Goal: Task Accomplishment & Management: Use online tool/utility

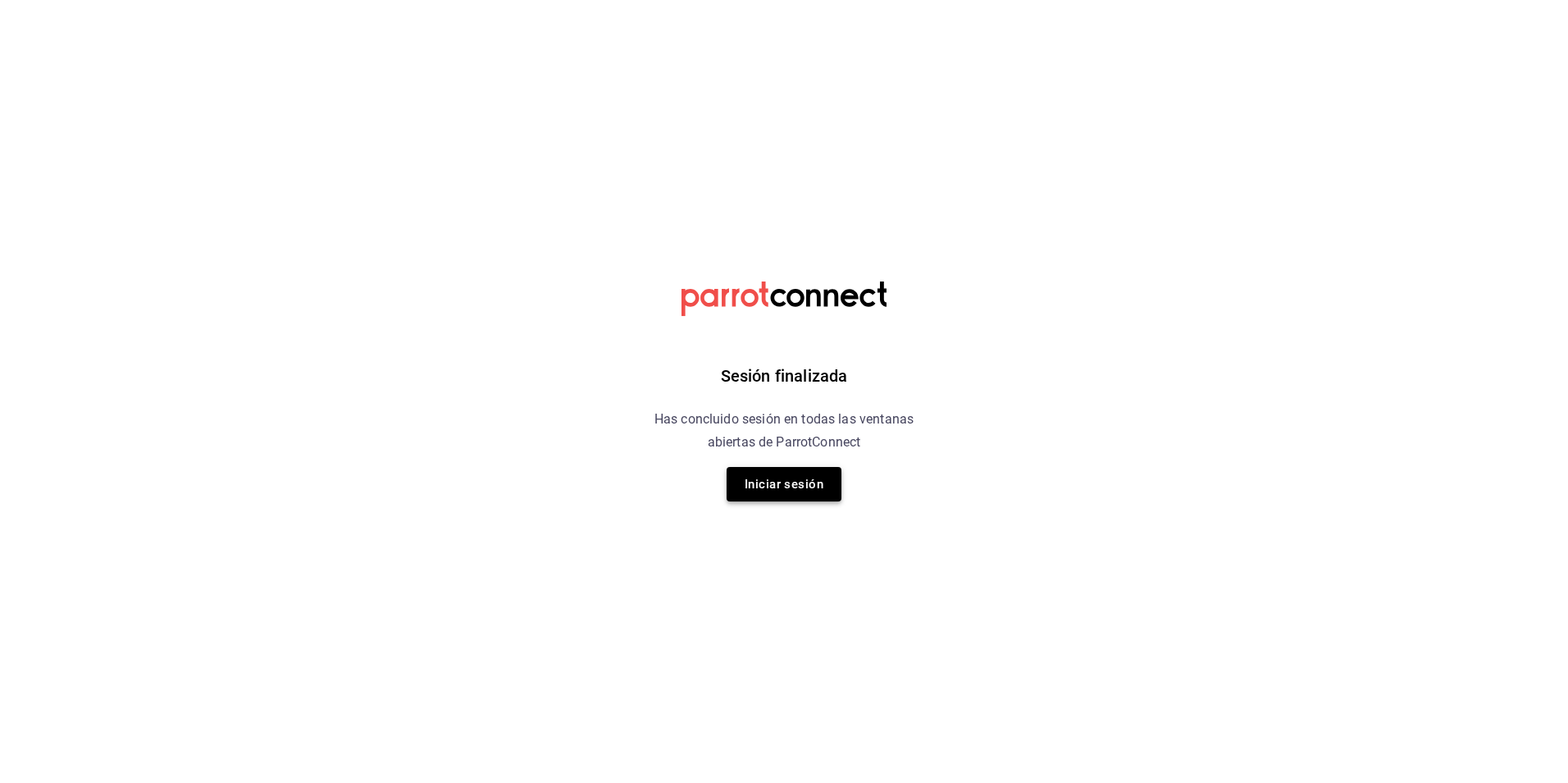
click at [780, 486] on button "Iniciar sesión" at bounding box center [784, 484] width 115 height 34
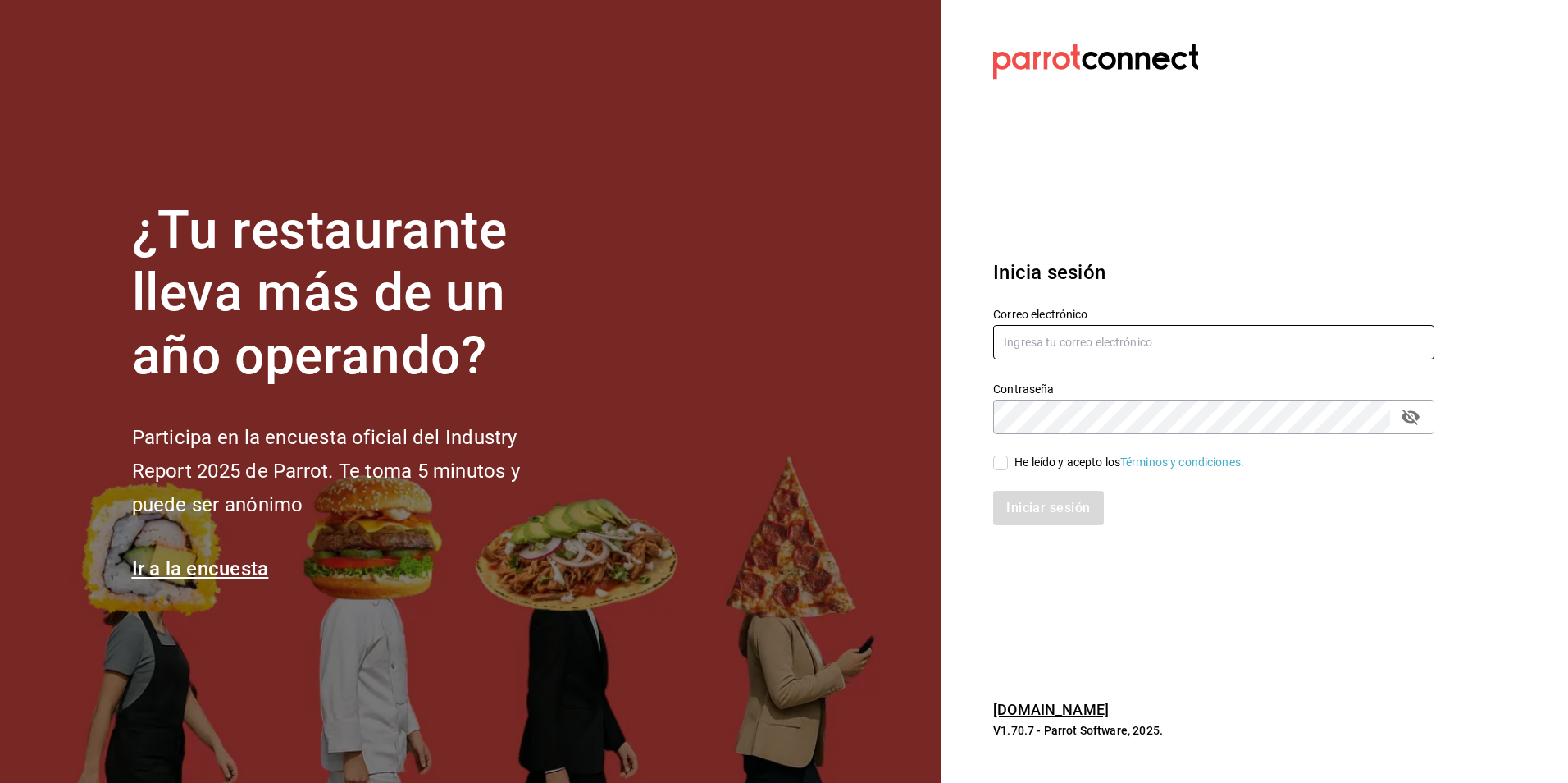
type input "animal.puebla@grupocosteno.com"
click at [1001, 464] on input "He leído y acepto los Términos y condiciones." at bounding box center [1000, 462] width 15 height 15
checkbox input "true"
click at [1022, 510] on button "Iniciar sesión" at bounding box center [1048, 507] width 111 height 34
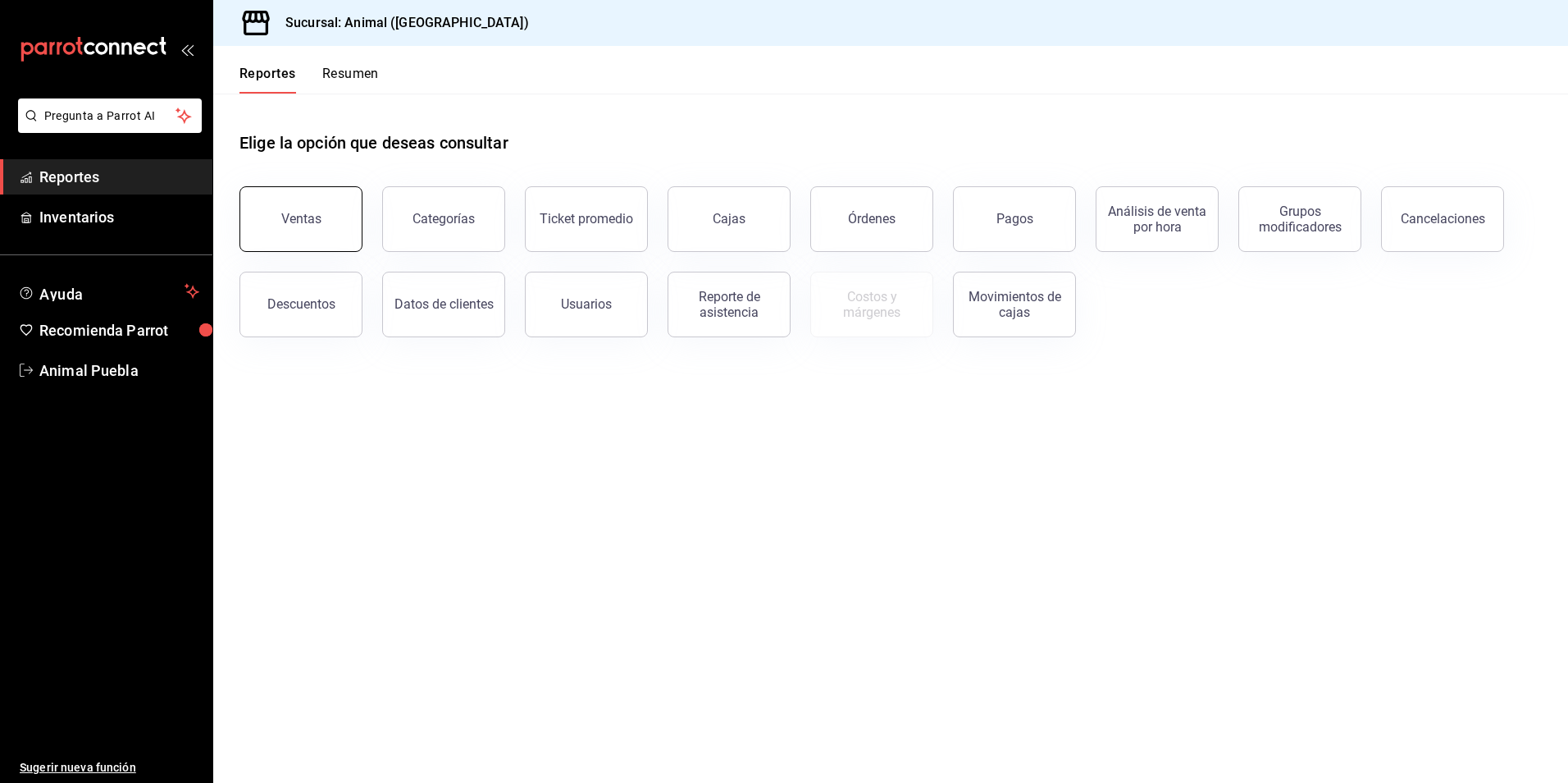
click at [297, 222] on div "Ventas" at bounding box center [301, 219] width 40 height 16
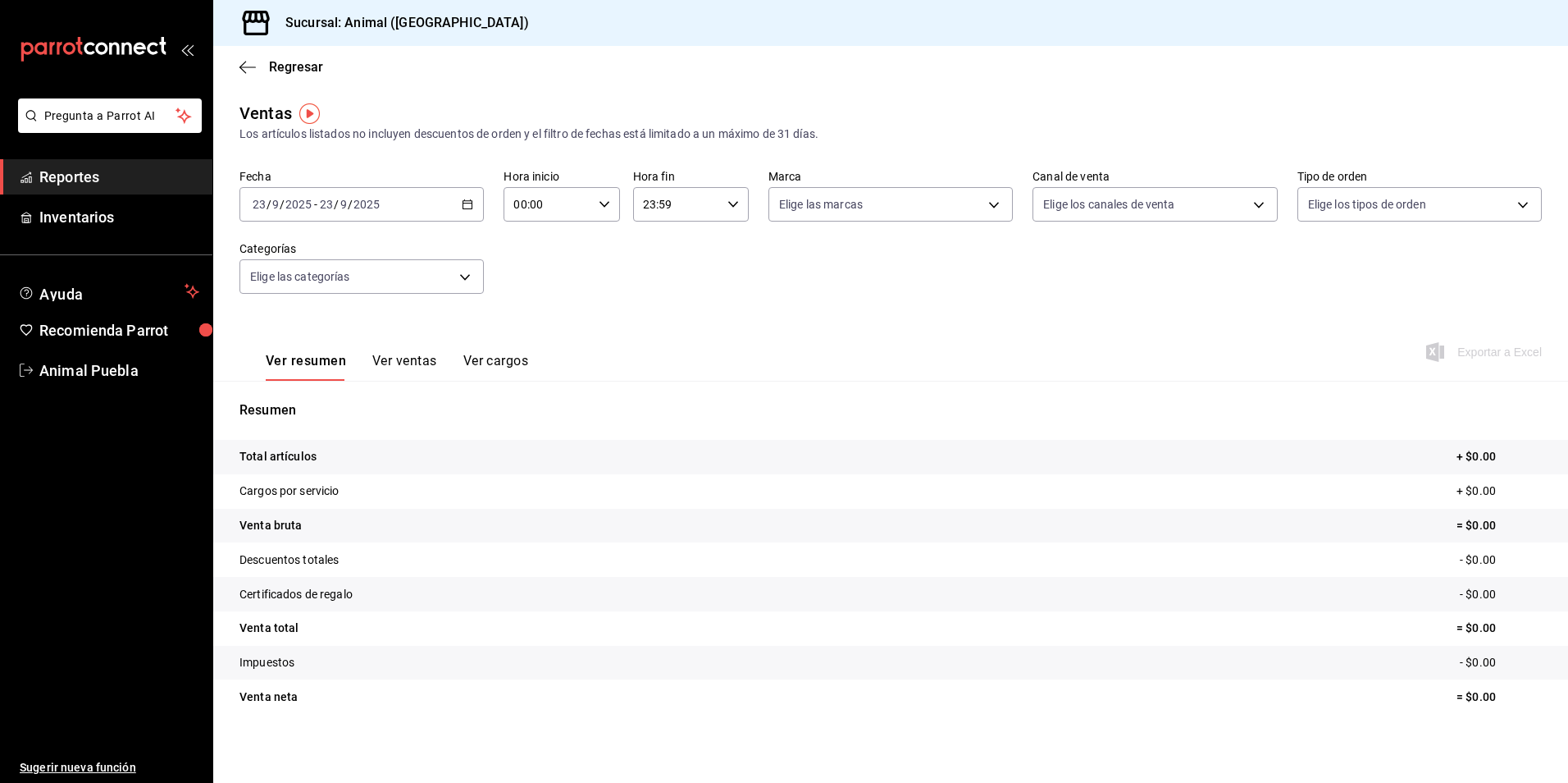
click at [465, 198] on div "[DATE] [DATE] - [DATE] [DATE]" at bounding box center [361, 204] width 244 height 34
click at [298, 397] on span "Rango de fechas" at bounding box center [316, 401] width 127 height 17
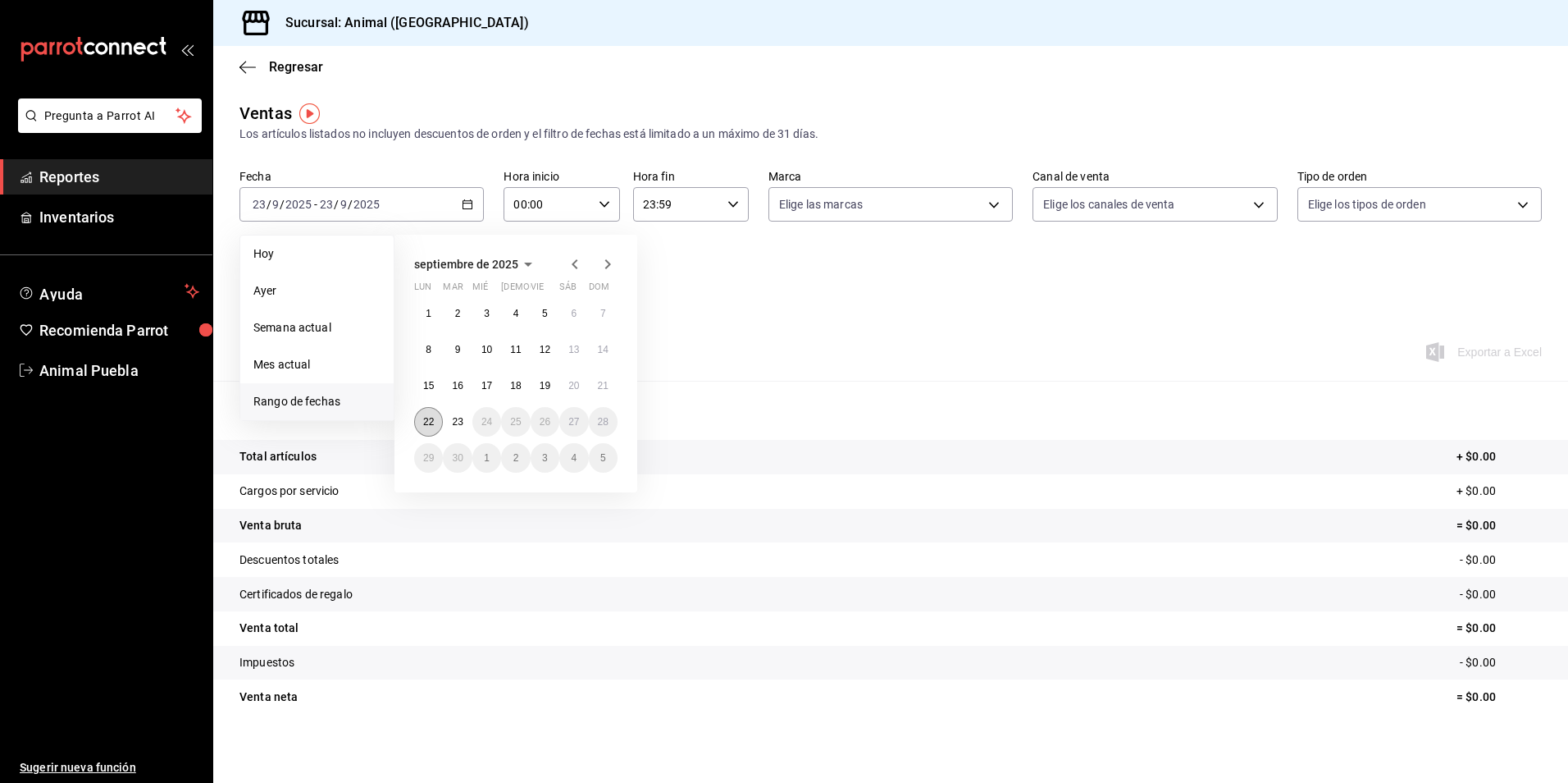
click at [434, 416] on button "22" at bounding box center [428, 422] width 29 height 30
click at [460, 422] on abbr "23" at bounding box center [457, 422] width 11 height 12
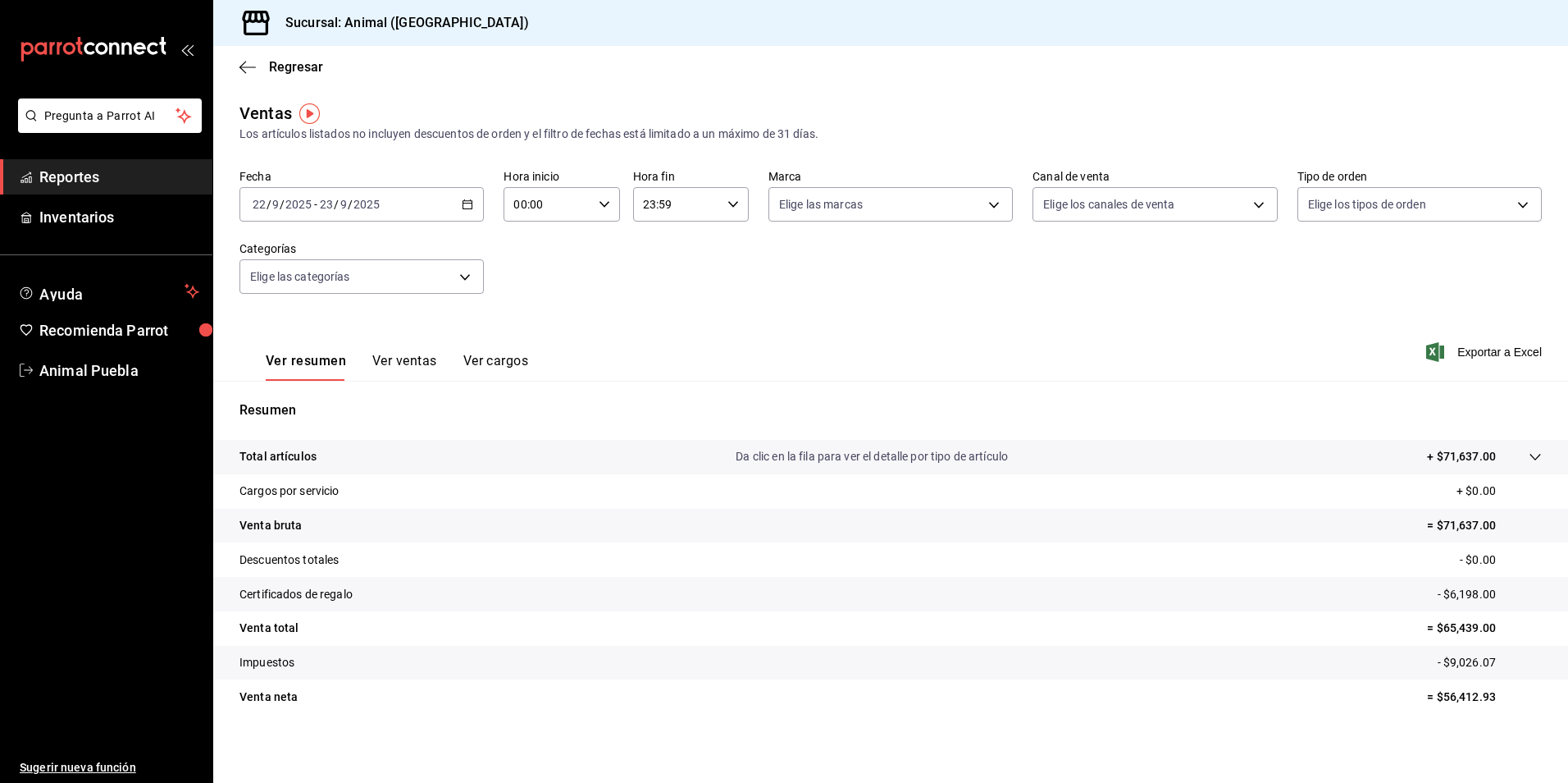
click at [598, 205] on icon "button" at bounding box center [604, 205] width 12 height 12
click at [532, 321] on span "04" at bounding box center [530, 321] width 31 height 13
type input "04:00"
click at [1362, 333] on div at bounding box center [784, 391] width 1568 height 783
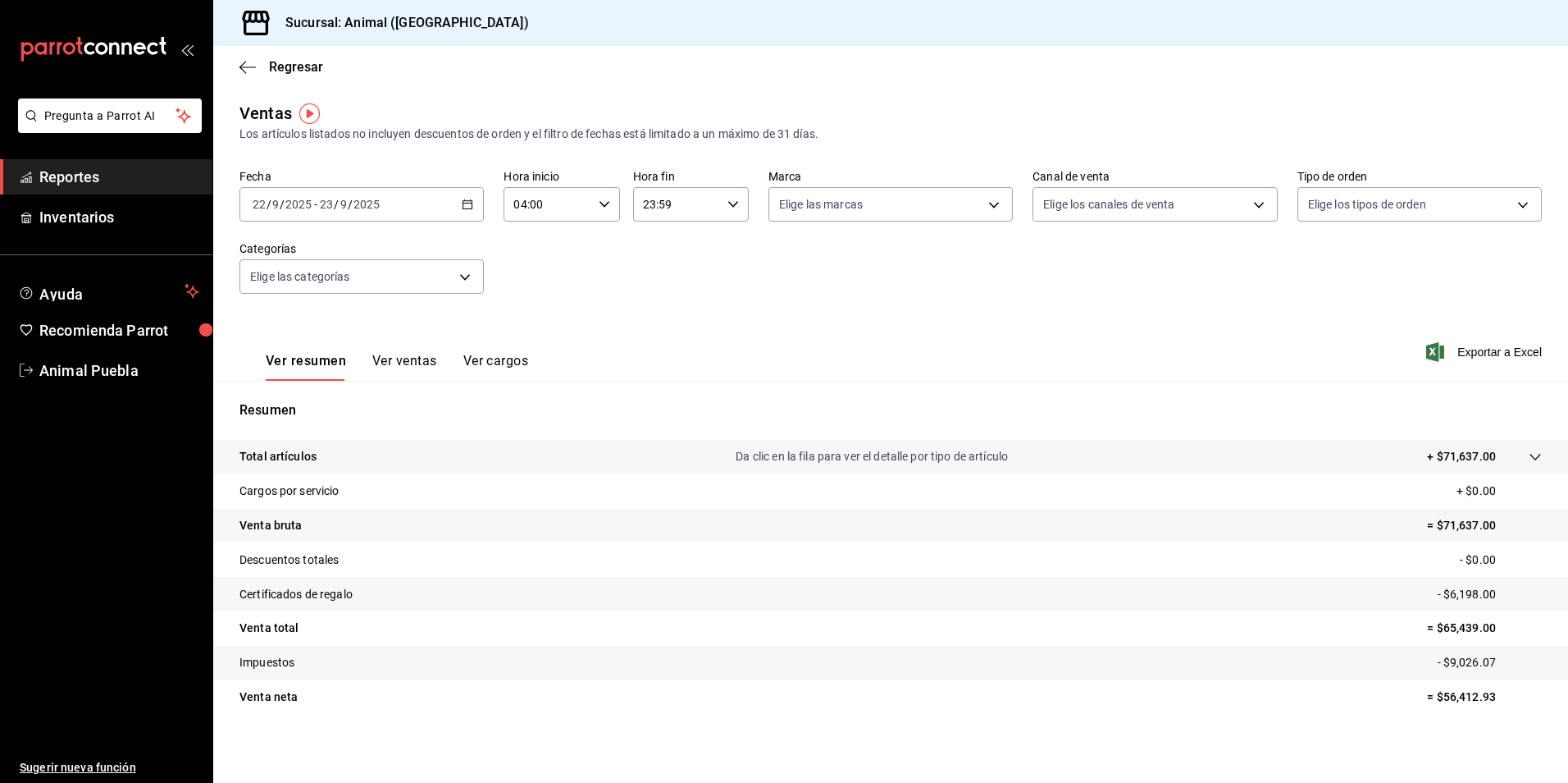
click at [1463, 353] on span "Exportar a Excel" at bounding box center [1485, 352] width 112 height 20
click at [1463, 353] on div "Exportar a Excel" at bounding box center [1485, 352] width 112 height 20
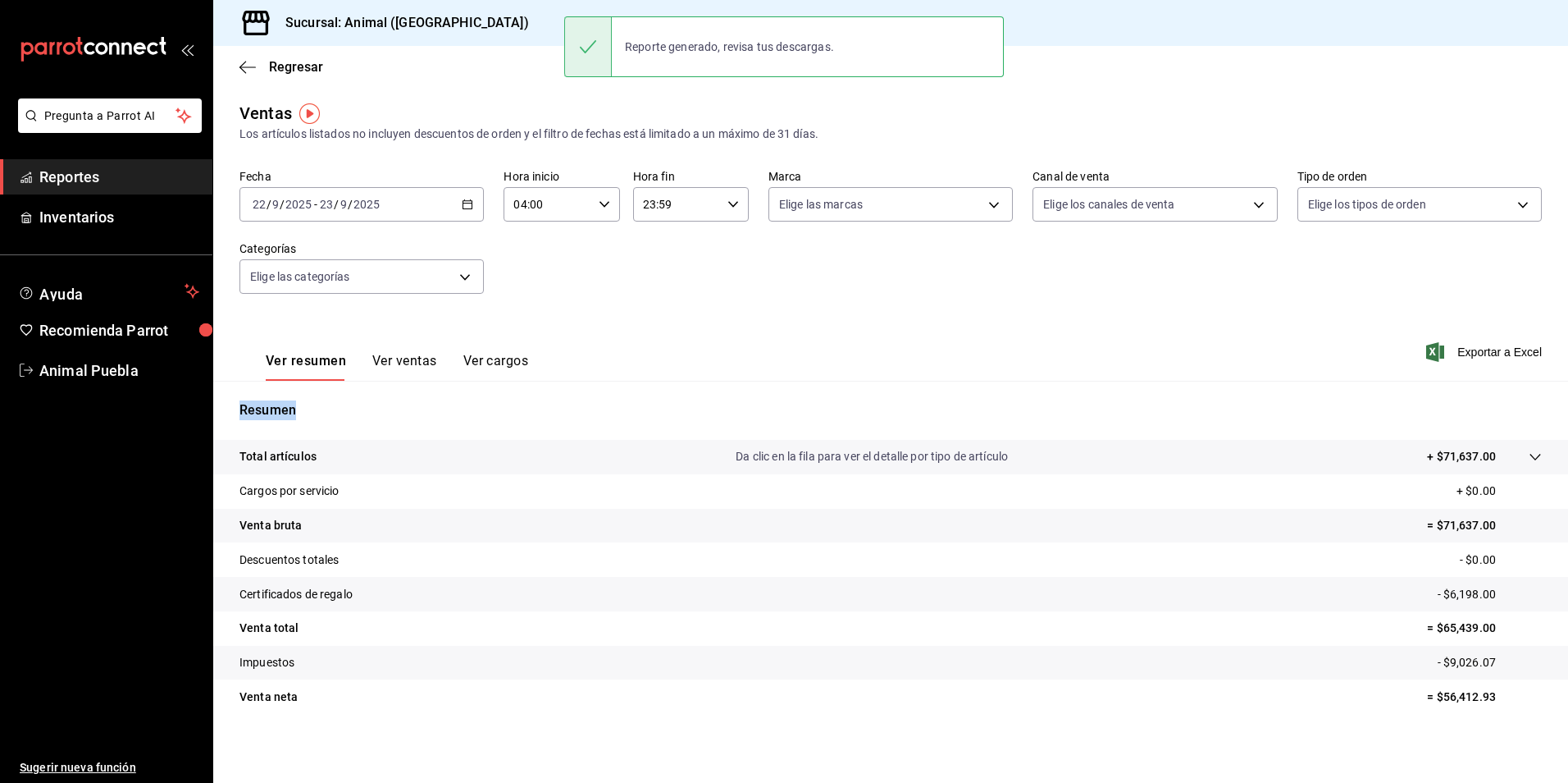
click at [119, 164] on link "Reportes" at bounding box center [106, 177] width 213 height 35
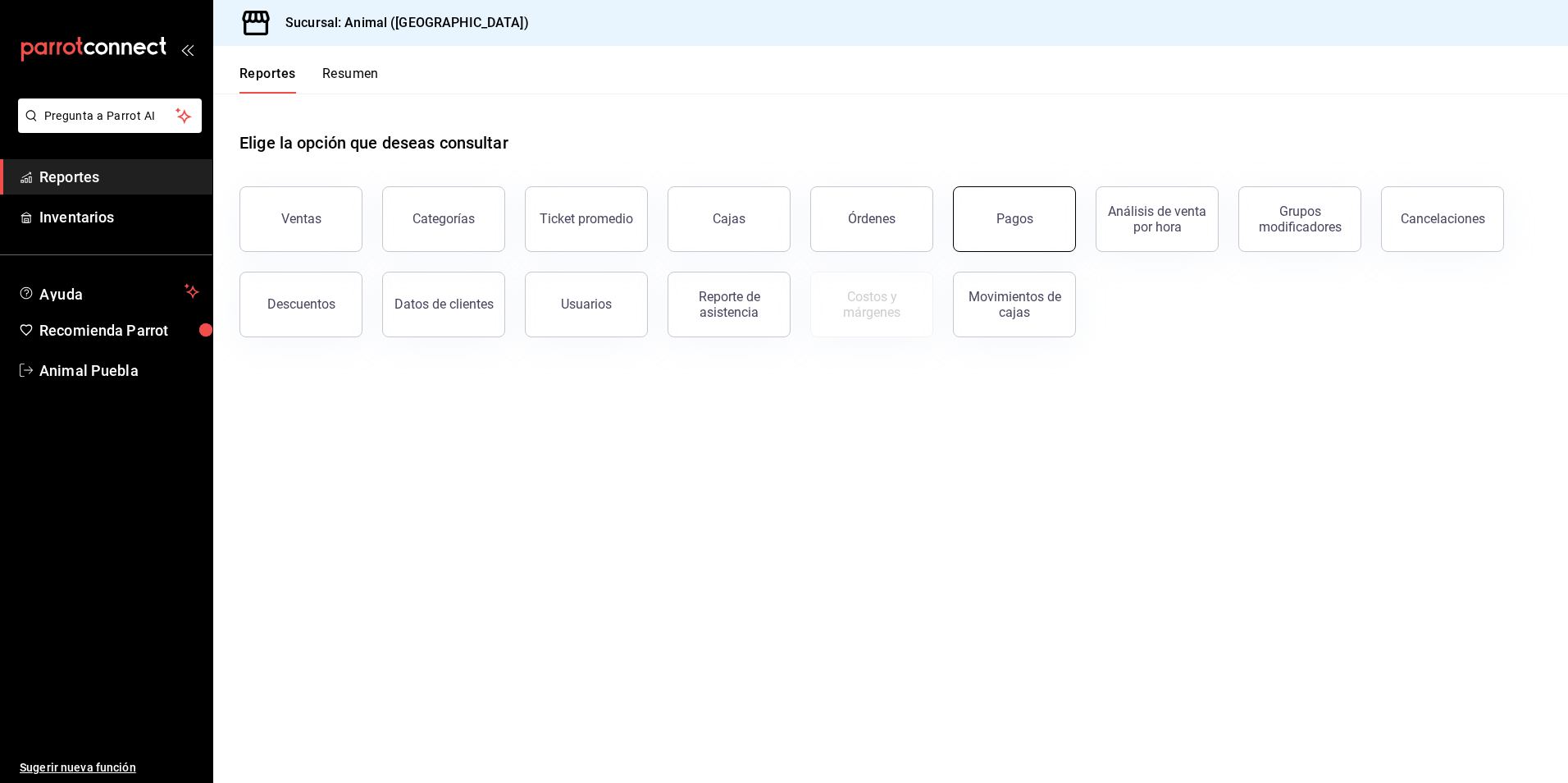
click at [972, 224] on button "Pagos" at bounding box center [1014, 219] width 123 height 66
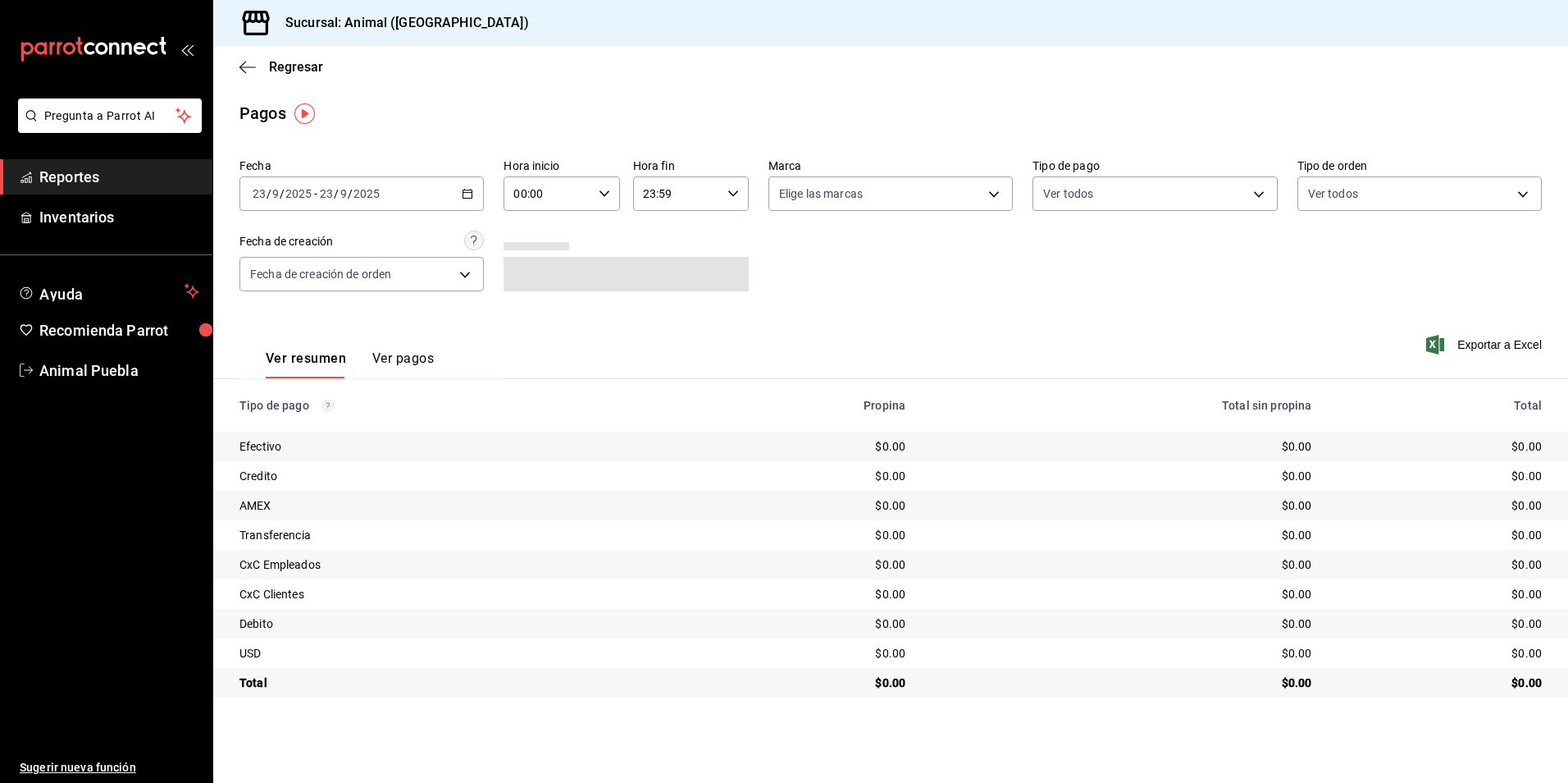
click at [472, 188] on icon "button" at bounding box center [468, 194] width 12 height 12
click at [282, 429] on span "Rango de fechas" at bounding box center [316, 427] width 127 height 17
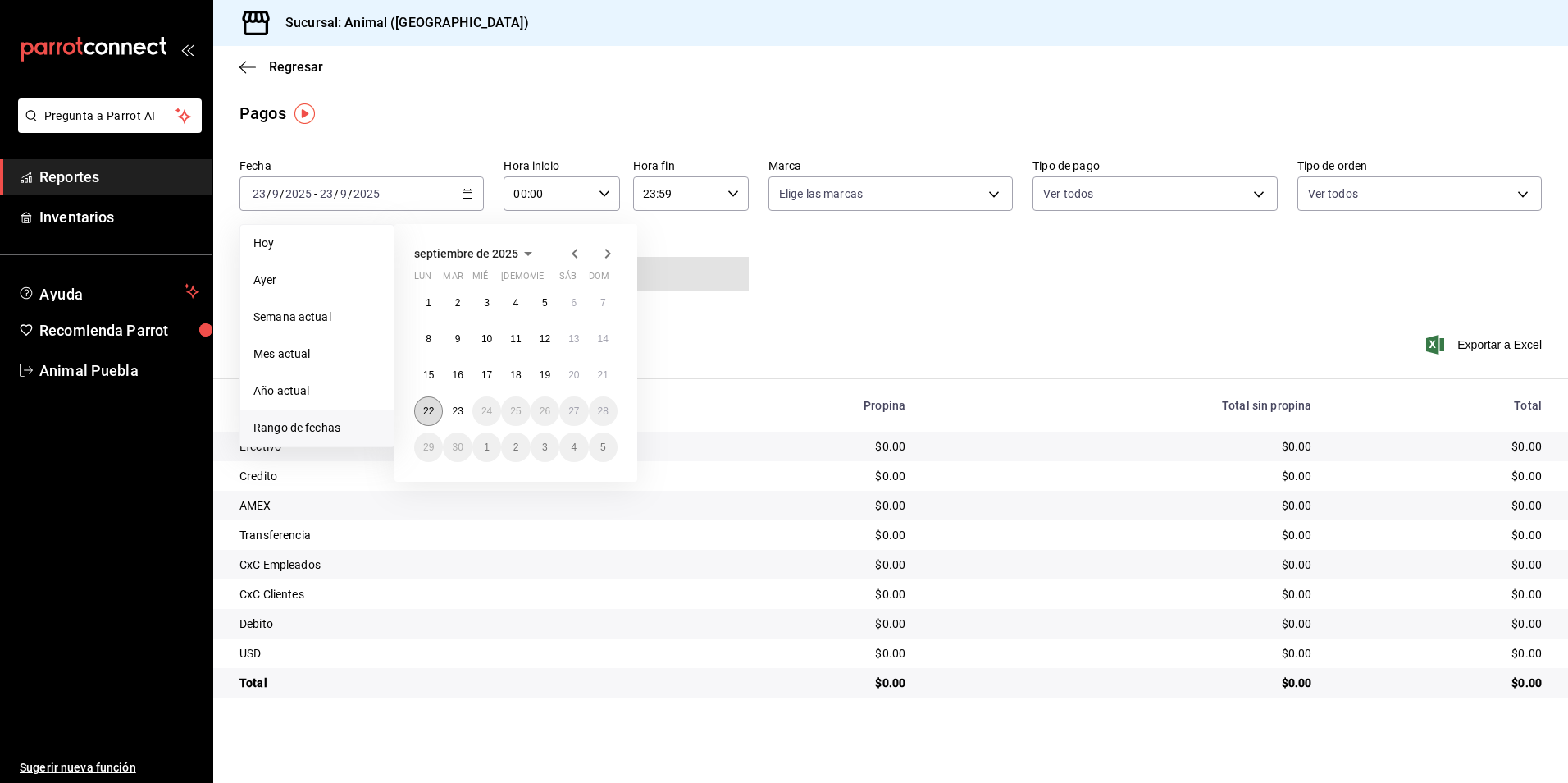
click at [433, 403] on button "22" at bounding box center [428, 411] width 29 height 30
click at [460, 410] on abbr "23" at bounding box center [457, 412] width 11 height 12
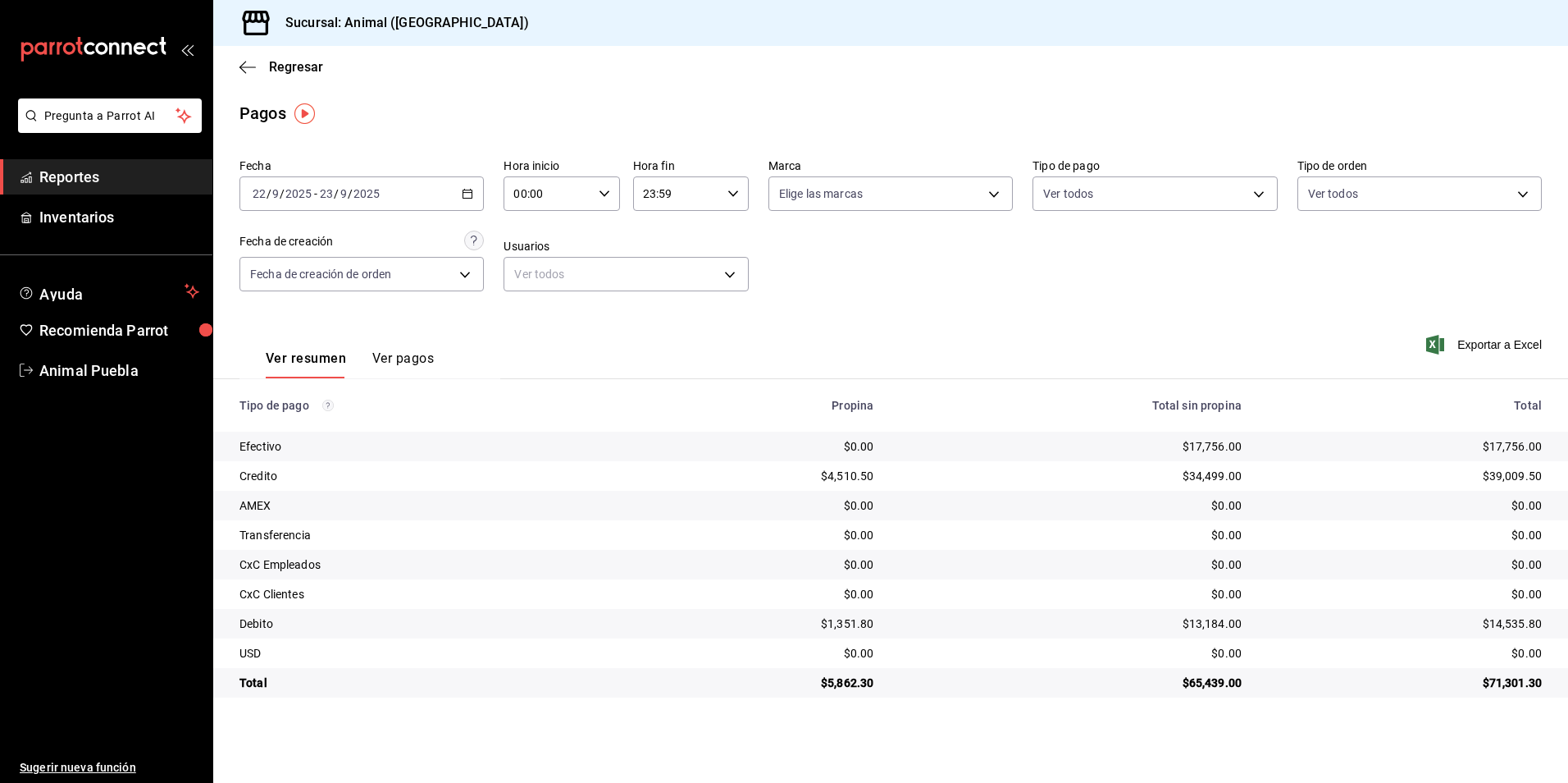
click at [606, 192] on icon "button" at bounding box center [604, 194] width 12 height 12
click at [534, 314] on span "04" at bounding box center [533, 310] width 31 height 13
type input "04:00"
click at [1490, 340] on div at bounding box center [784, 391] width 1568 height 783
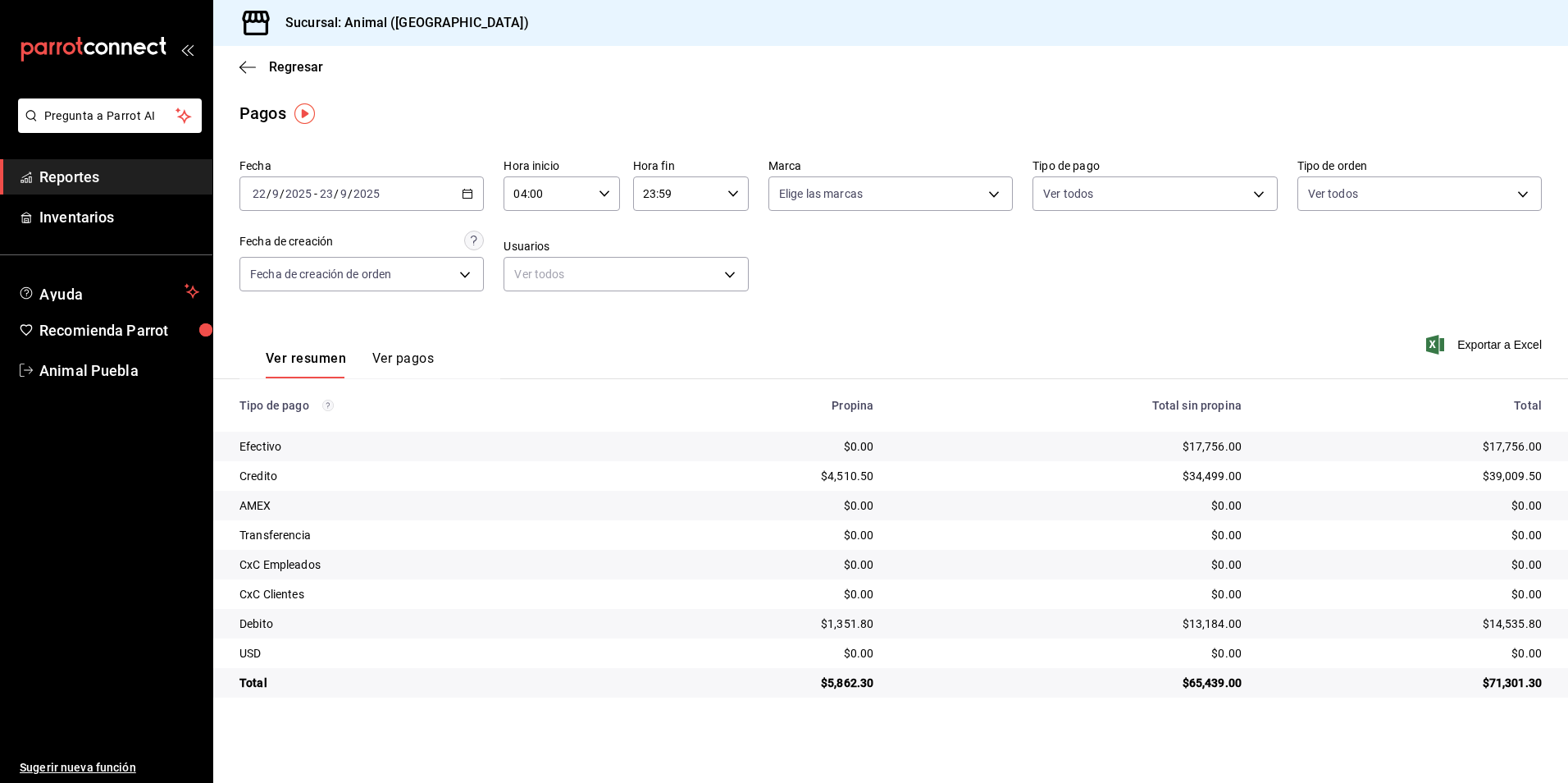
click at [1274, 302] on div "Fecha [DATE] [DATE] - [DATE] [DATE] Hora inicio 04:00 Hora inicio Hora fin 23:5…" at bounding box center [890, 231] width 1302 height 160
click at [1495, 344] on span "Exportar a Excel" at bounding box center [1485, 345] width 112 height 20
